Goal: Task Accomplishment & Management: Manage account settings

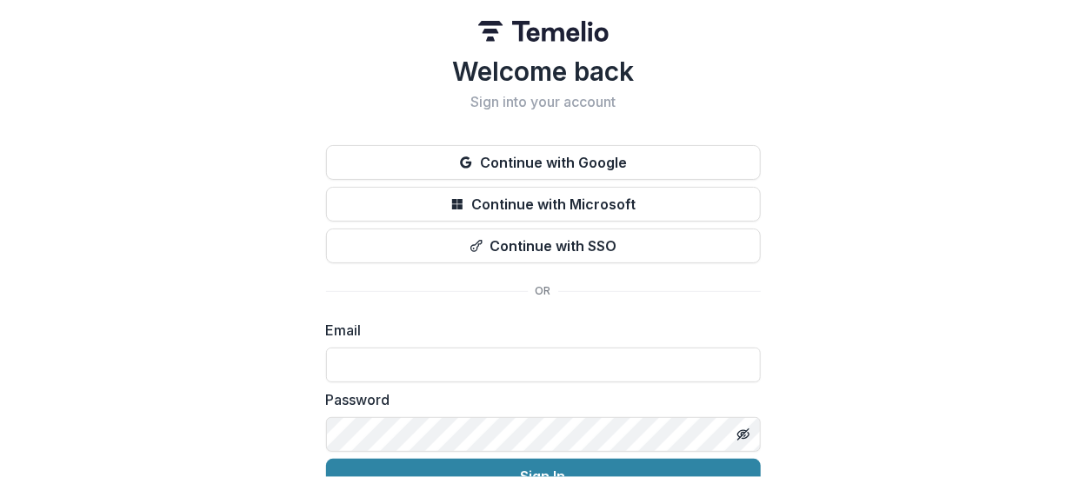
click at [266, 252] on div "Welcome back Sign into your account Continue with Google Continue with Microsof…" at bounding box center [543, 277] width 1086 height 555
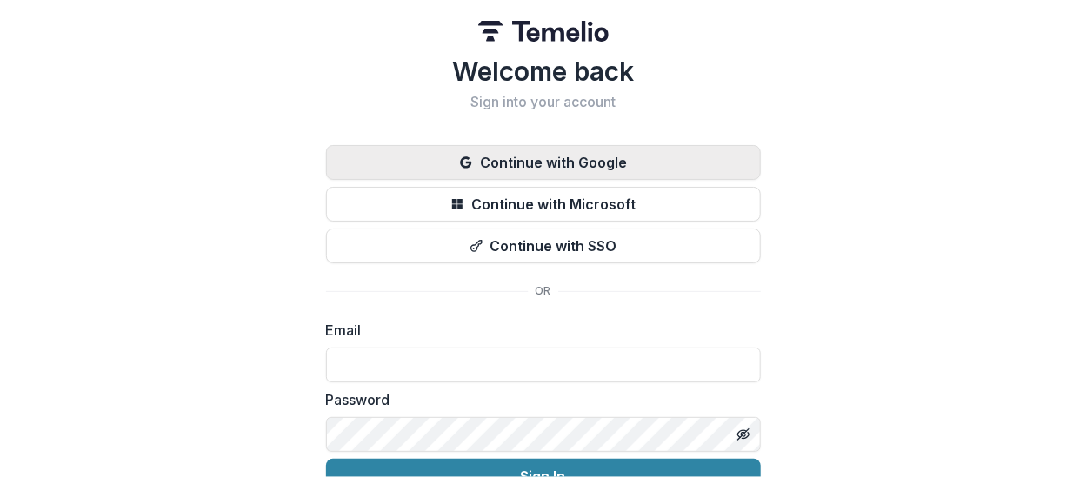
click at [504, 164] on button "Continue with Google" at bounding box center [543, 162] width 435 height 35
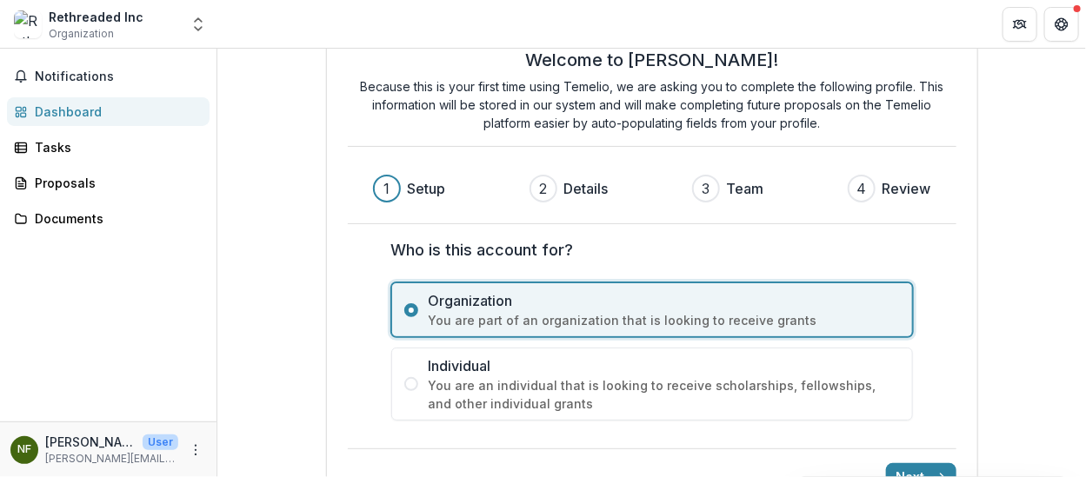
scroll to position [102, 0]
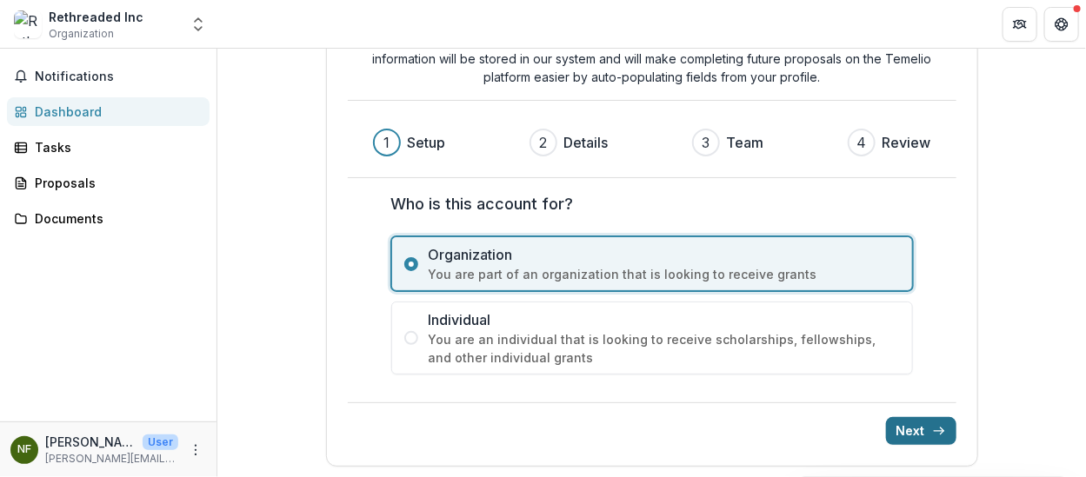
click at [932, 434] on icon "submit" at bounding box center [939, 431] width 14 height 14
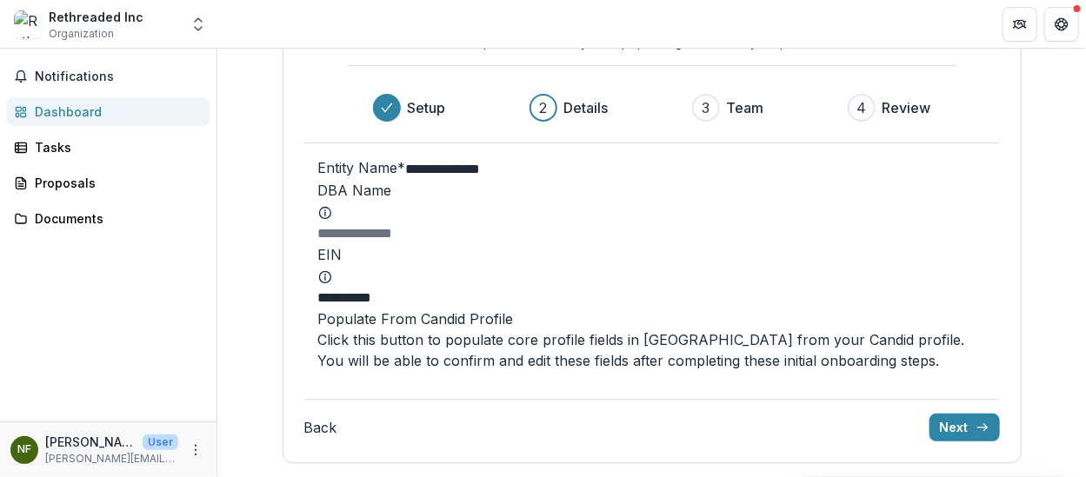
scroll to position [238, 0]
click at [514, 330] on button "Populate From Candid Profile" at bounding box center [416, 319] width 196 height 21
type input "**********"
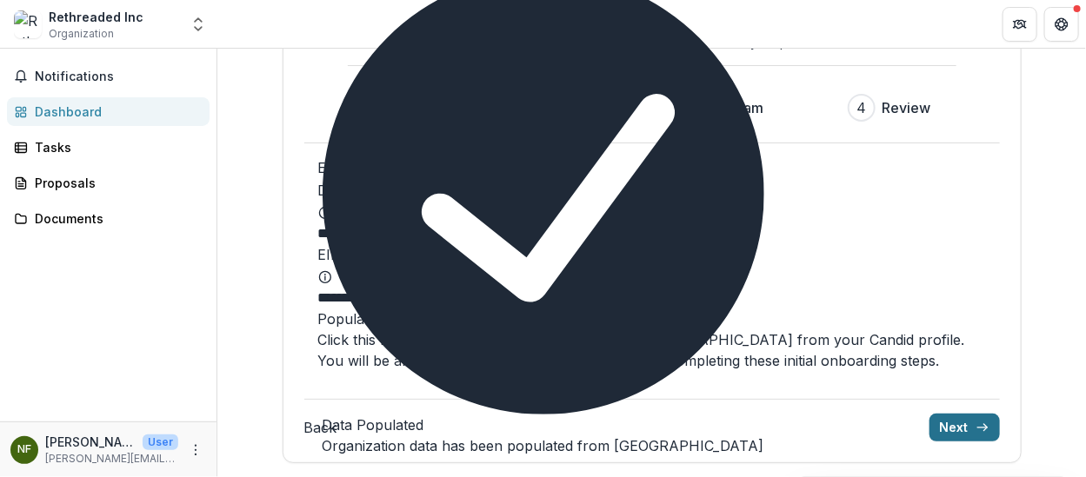
click at [930, 428] on button "Next" at bounding box center [965, 428] width 70 height 28
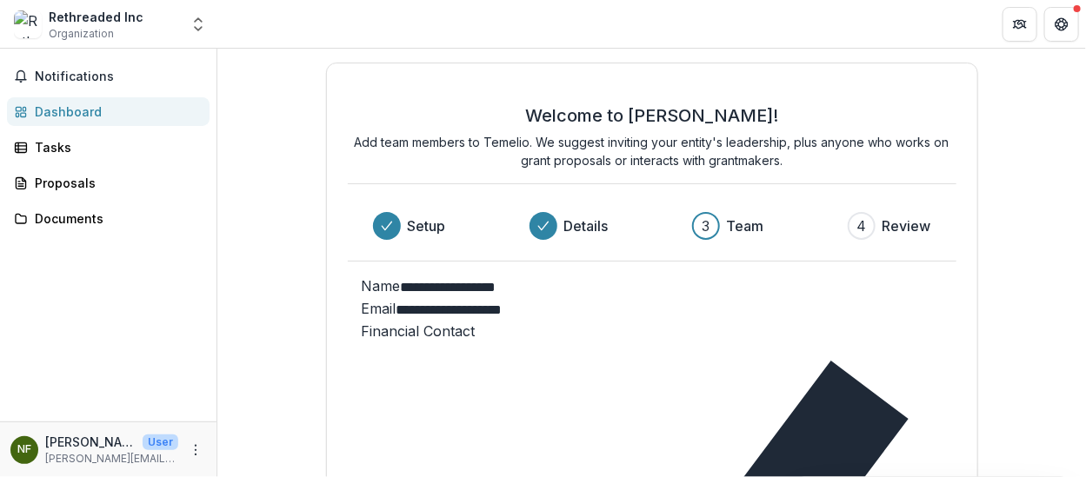
scroll to position [50, 0]
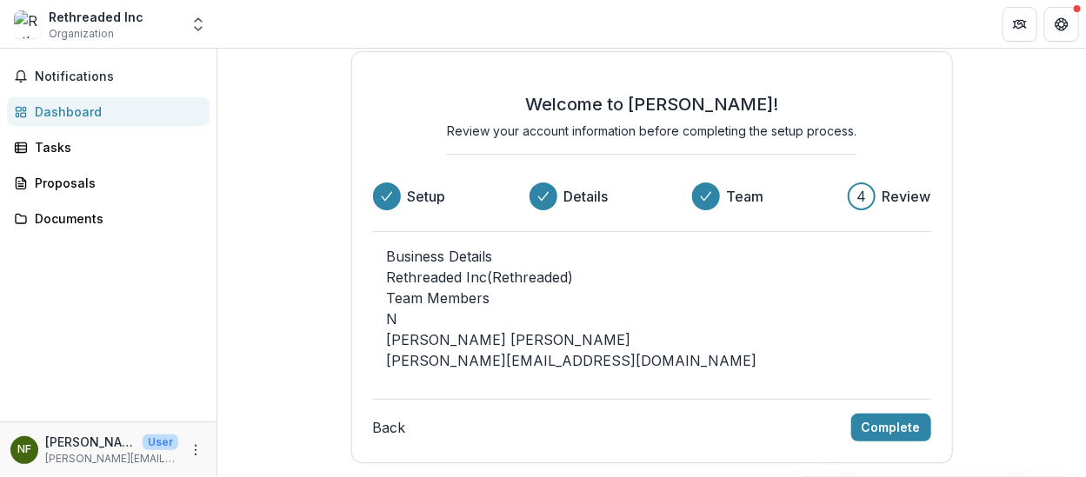
scroll to position [85, 0]
click at [879, 431] on button "Complete" at bounding box center [891, 428] width 80 height 28
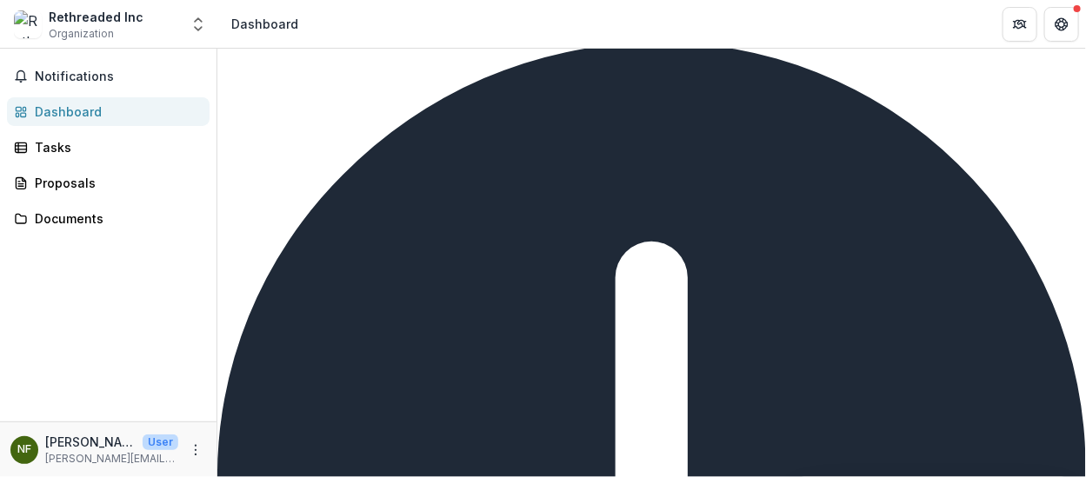
scroll to position [0, 0]
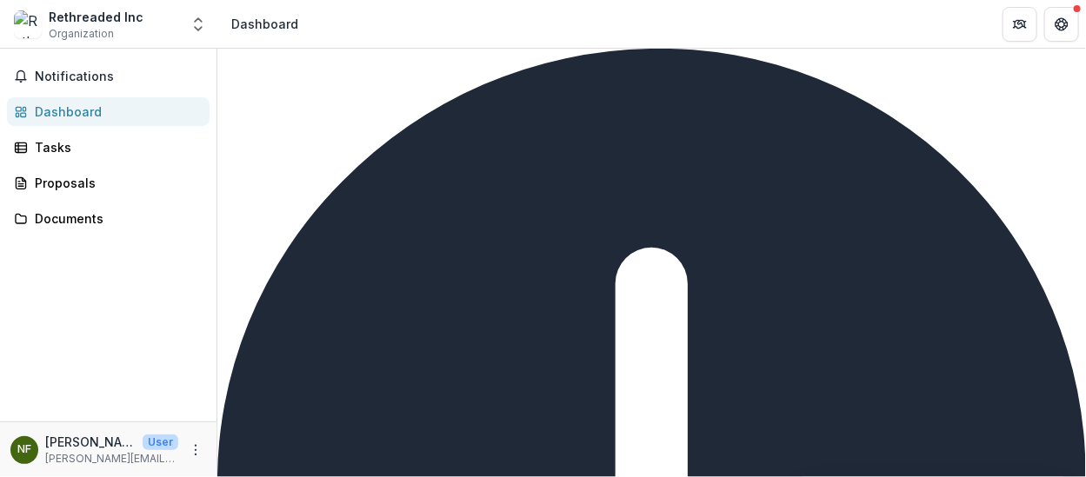
click at [38, 26] on img at bounding box center [28, 24] width 28 height 28
click at [196, 22] on icon "Open entity switcher" at bounding box center [198, 24] width 17 height 17
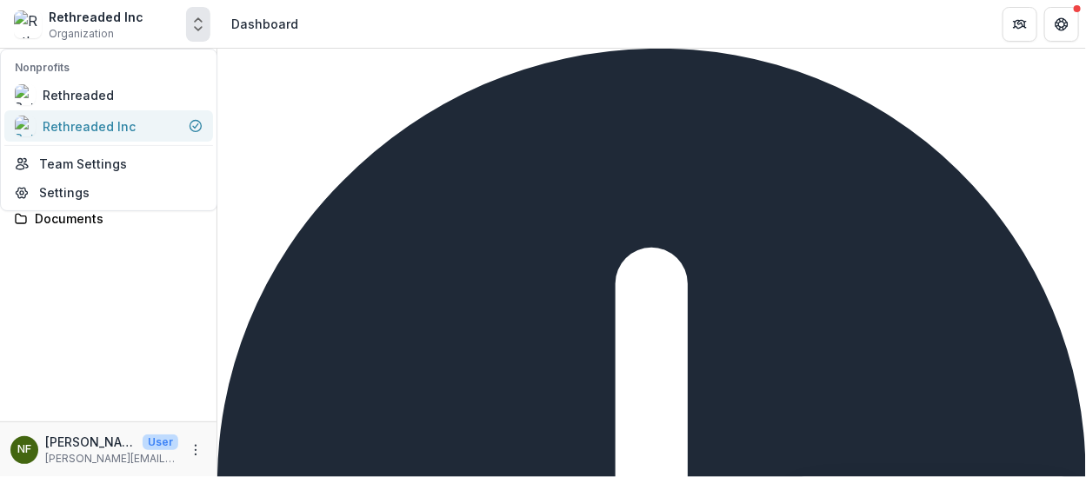
click at [94, 117] on div "Rethreaded Inc" at bounding box center [89, 126] width 93 height 18
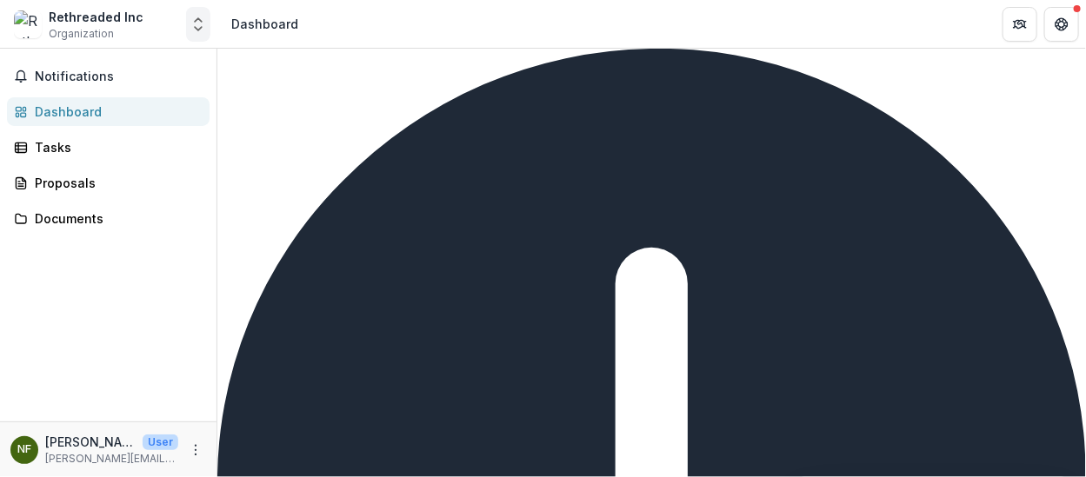
click at [203, 32] on icon "Open entity switcher" at bounding box center [198, 24] width 17 height 17
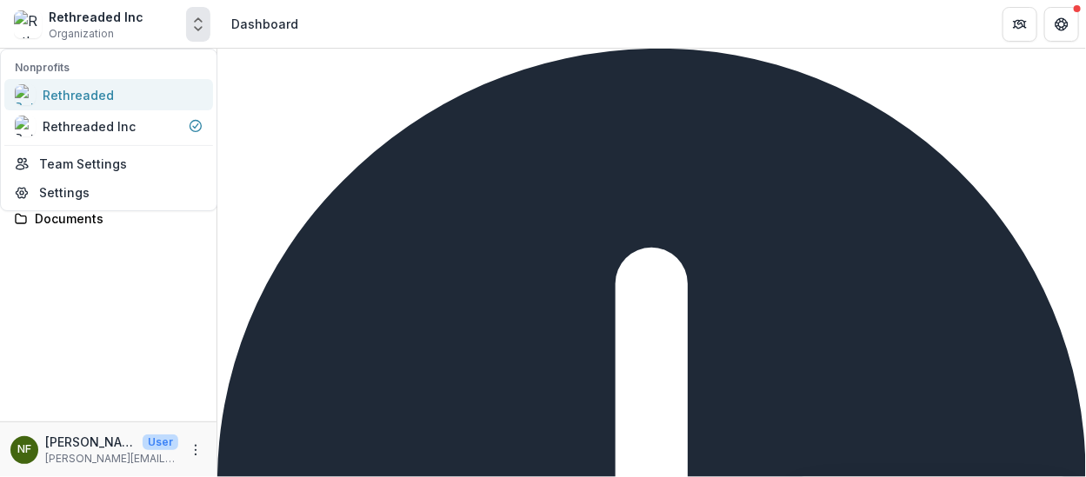
click at [124, 84] on div "Rethreaded" at bounding box center [109, 94] width 188 height 21
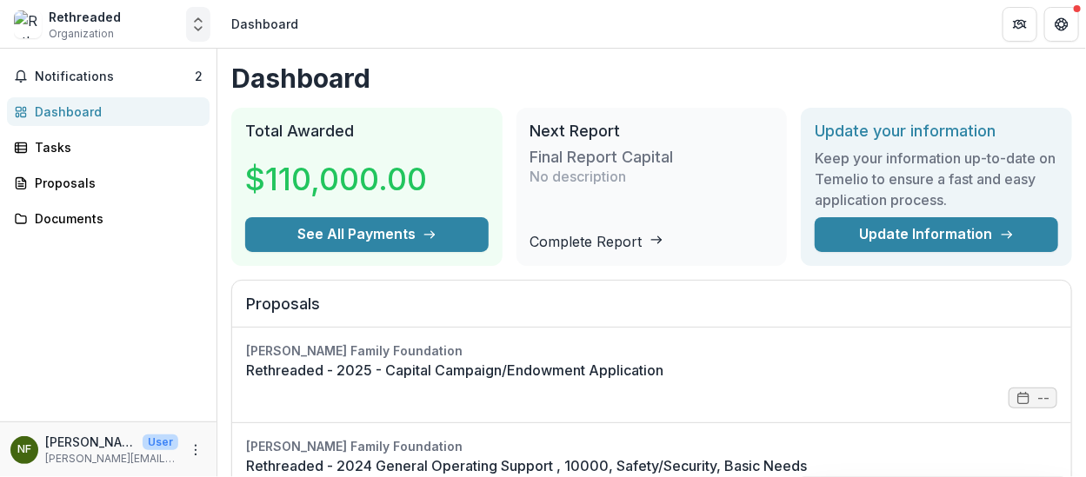
click at [200, 28] on polyline "Open entity switcher" at bounding box center [198, 28] width 7 height 3
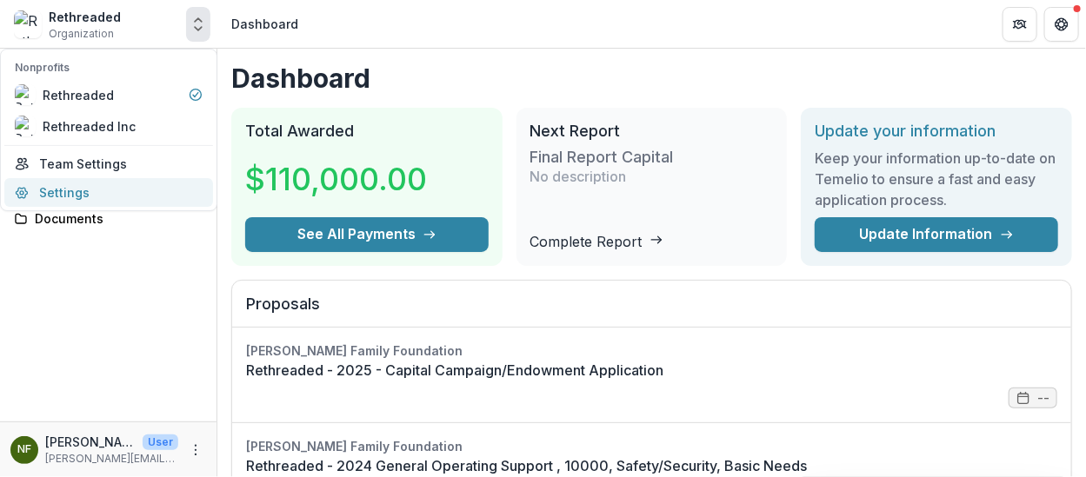
click at [57, 192] on link "Settings" at bounding box center [108, 192] width 209 height 29
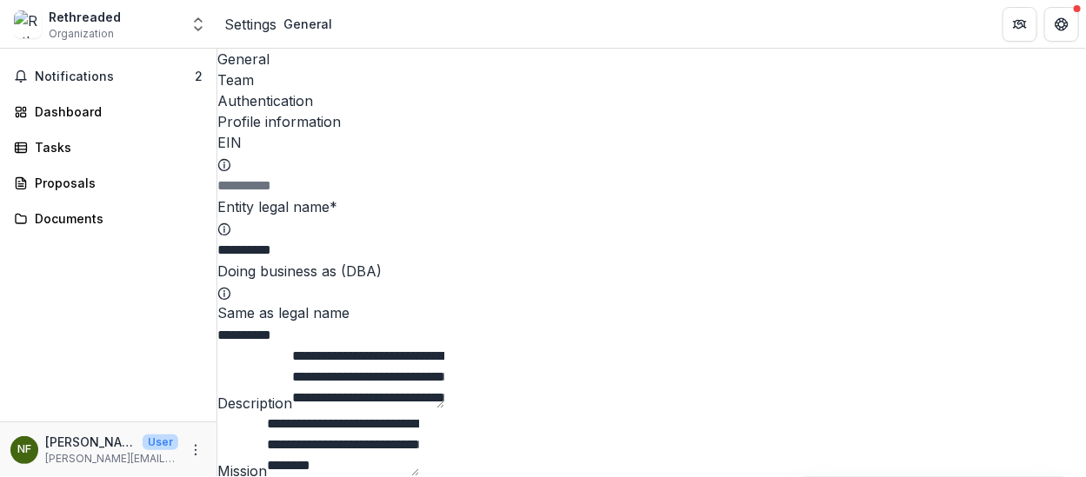
type input "**********"
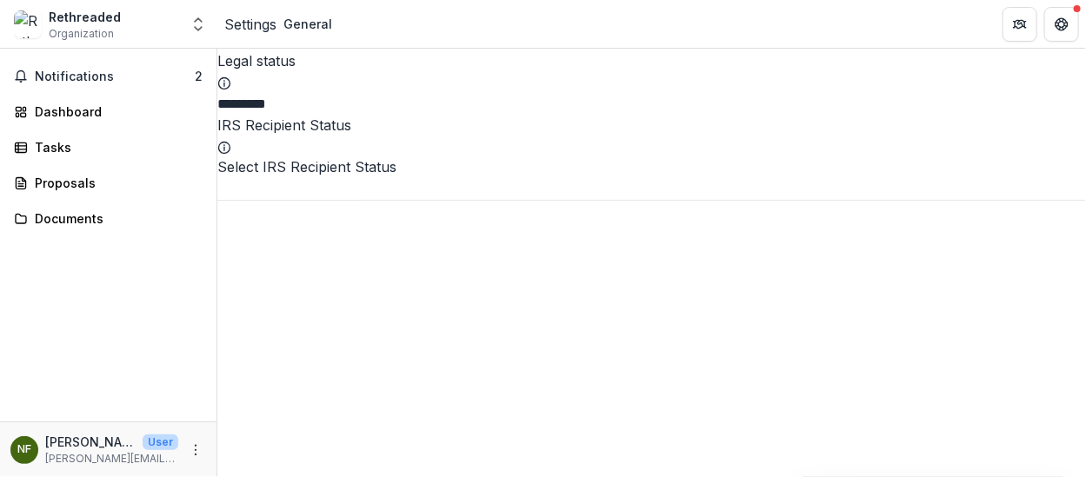
scroll to position [608, 0]
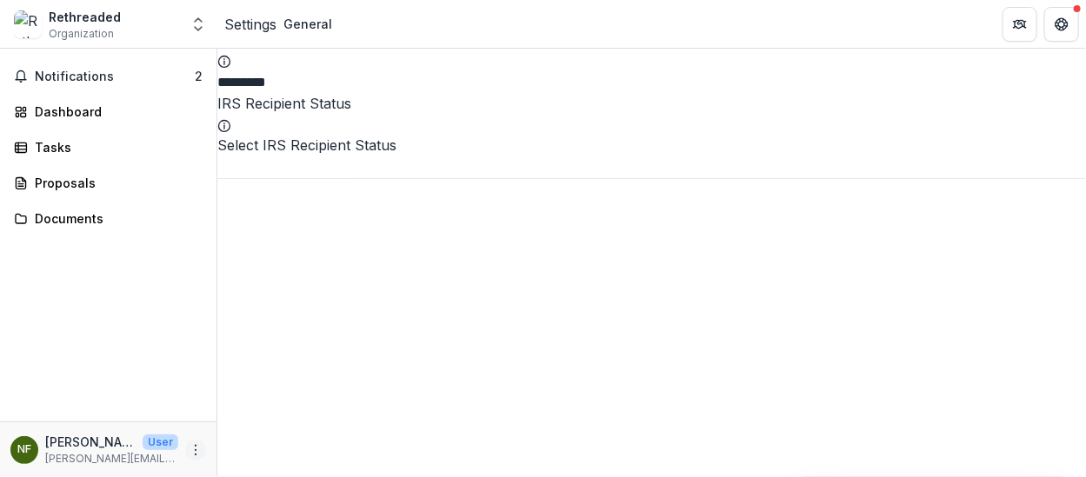
click at [198, 445] on icon "More" at bounding box center [196, 451] width 14 height 14
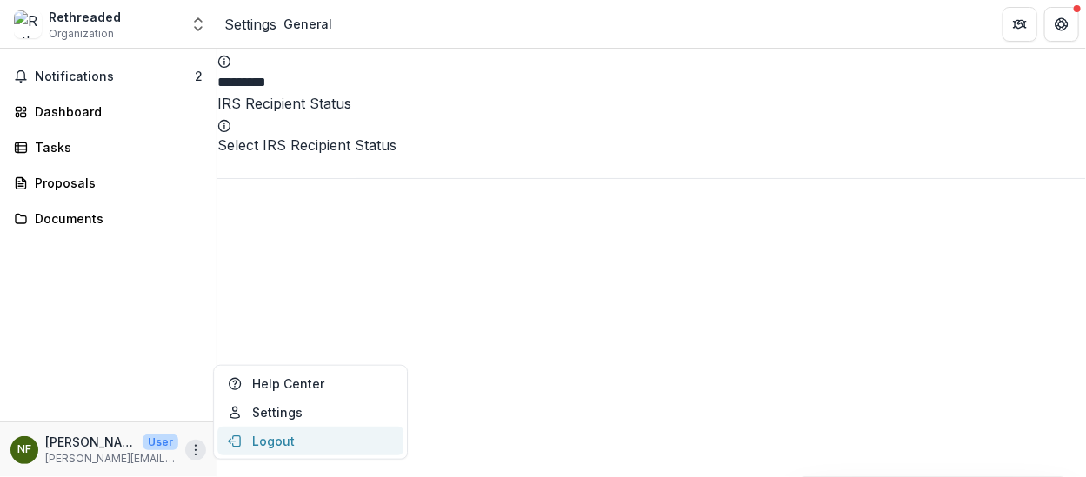
click at [247, 444] on button "Logout" at bounding box center [310, 441] width 186 height 29
